Goal: Entertainment & Leisure: Consume media (video, audio)

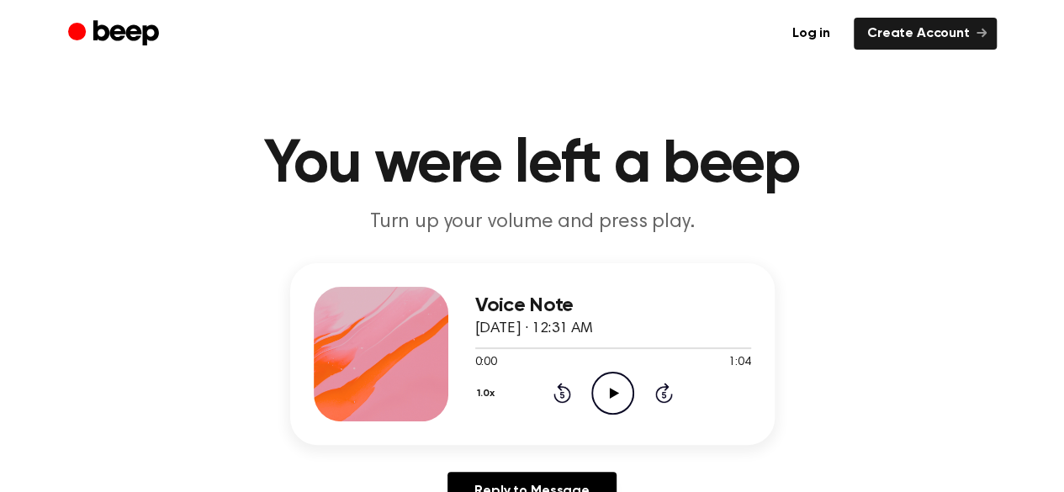
click at [618, 368] on div "0:00 1:04" at bounding box center [613, 363] width 276 height 18
click at [612, 379] on icon "Play Audio" at bounding box center [612, 393] width 43 height 43
click at [613, 396] on icon "Pause Audio" at bounding box center [612, 393] width 43 height 43
click at [611, 395] on icon at bounding box center [614, 393] width 9 height 11
click at [593, 400] on circle at bounding box center [612, 393] width 41 height 41
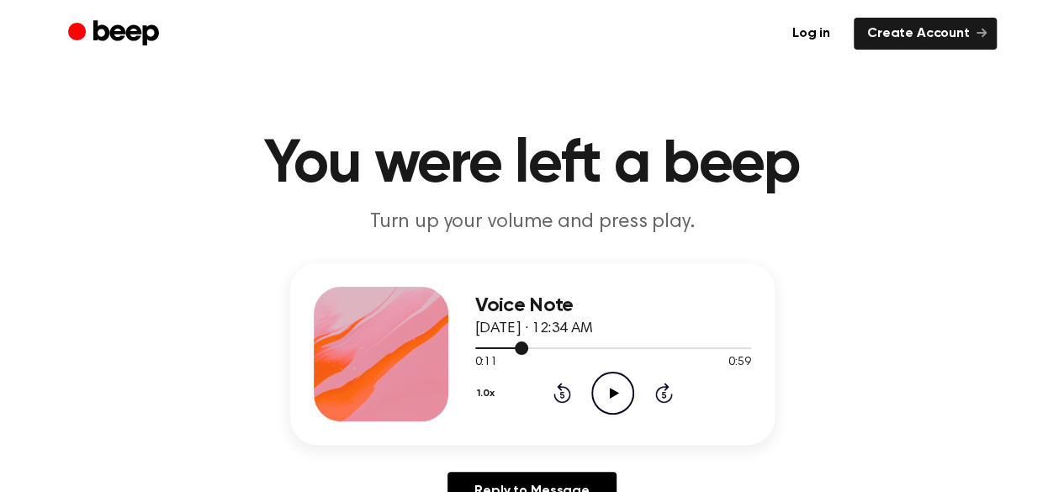
drag, startPoint x: 526, startPoint y: 347, endPoint x: 495, endPoint y: 347, distance: 30.3
click at [495, 347] on div at bounding box center [502, 348] width 54 height 2
click at [495, 347] on div at bounding box center [613, 347] width 276 height 13
click at [614, 391] on icon at bounding box center [614, 393] width 9 height 11
click at [601, 389] on icon "Pause Audio" at bounding box center [612, 393] width 43 height 43
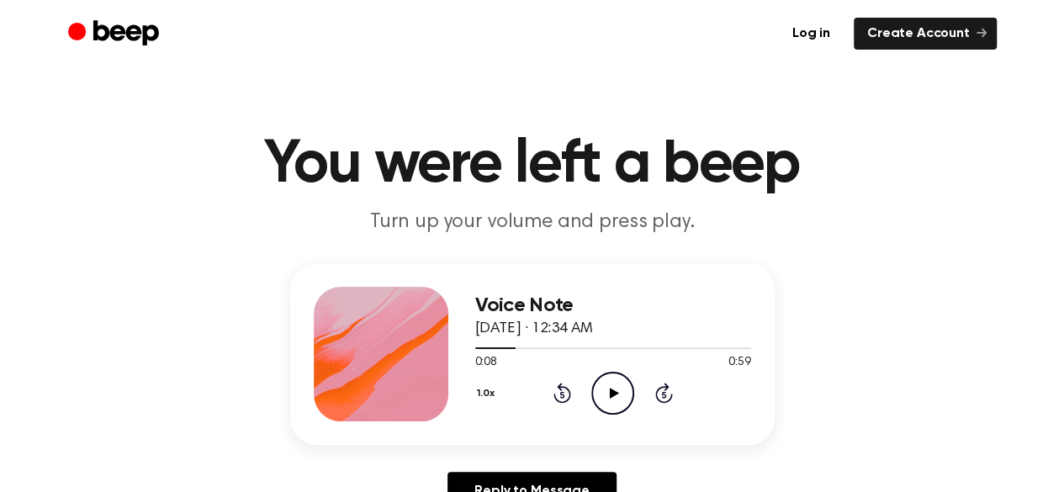
click at [609, 419] on div "Voice Note August 14, 2025 · 12:34 AM 0:08 0:59 Your browser does not support t…" at bounding box center [613, 354] width 276 height 135
click at [617, 396] on icon "Play Audio" at bounding box center [612, 393] width 43 height 43
click at [617, 396] on icon "Pause Audio" at bounding box center [612, 393] width 43 height 43
click at [596, 392] on icon "Play Audio" at bounding box center [612, 393] width 43 height 43
click at [613, 395] on icon "Pause Audio" at bounding box center [612, 393] width 43 height 43
